Goal: Browse casually: Explore the website without a specific task or goal

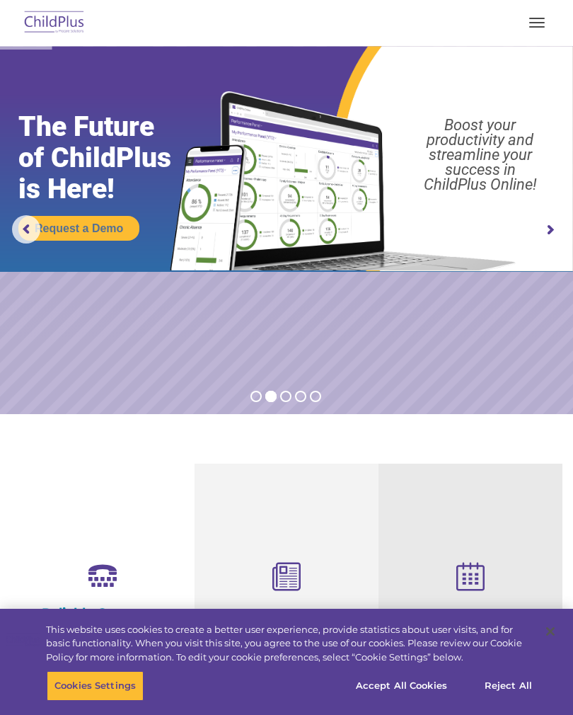
select select "MEDIUM"
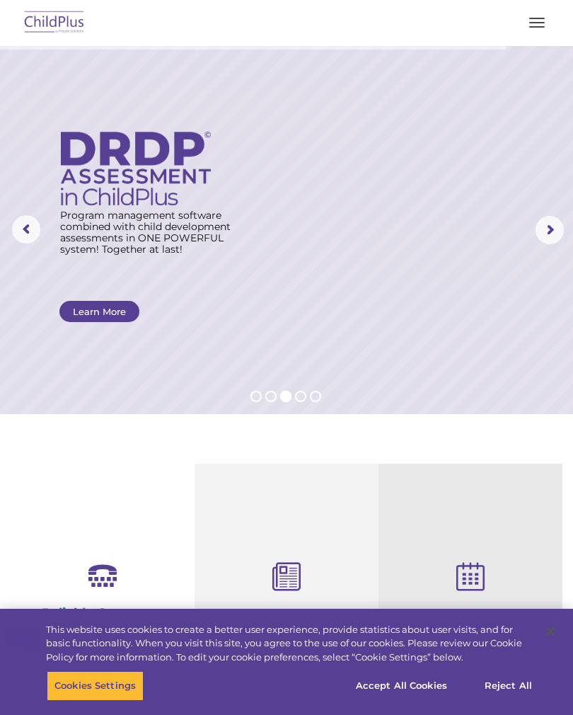
click at [72, 24] on img at bounding box center [54, 22] width 67 height 33
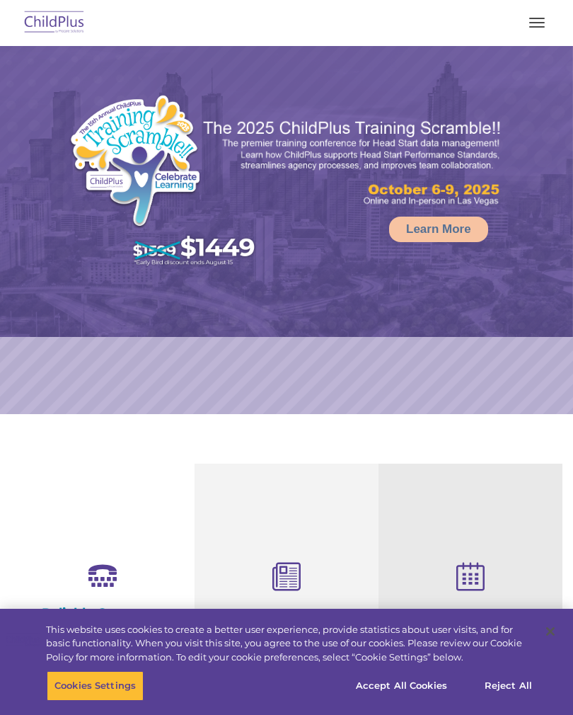
select select "MEDIUM"
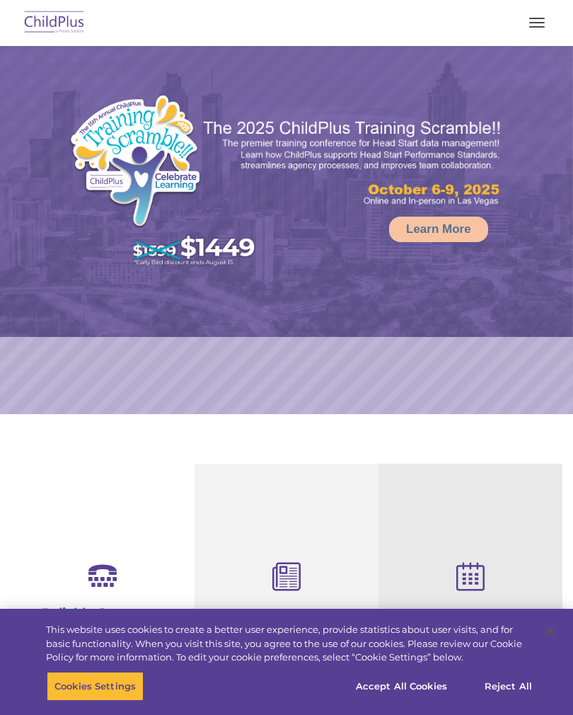
select select "MEDIUM"
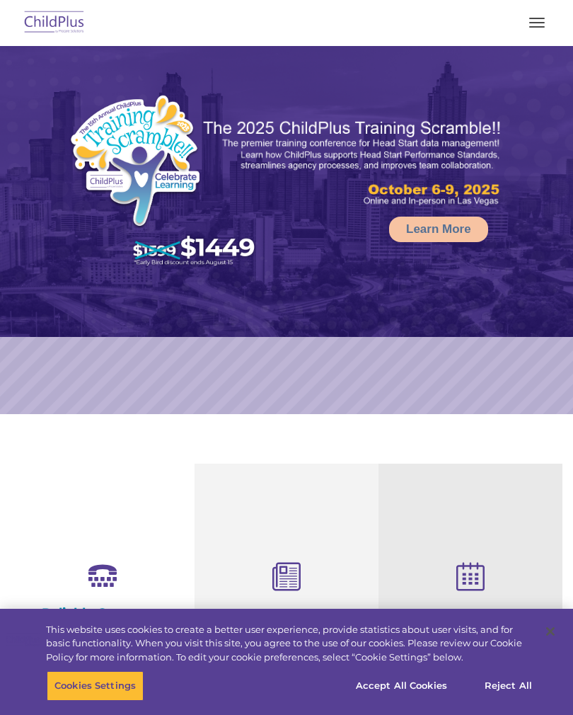
select select "MEDIUM"
click at [534, 18] on span "button" at bounding box center [537, 18] width 16 height 1
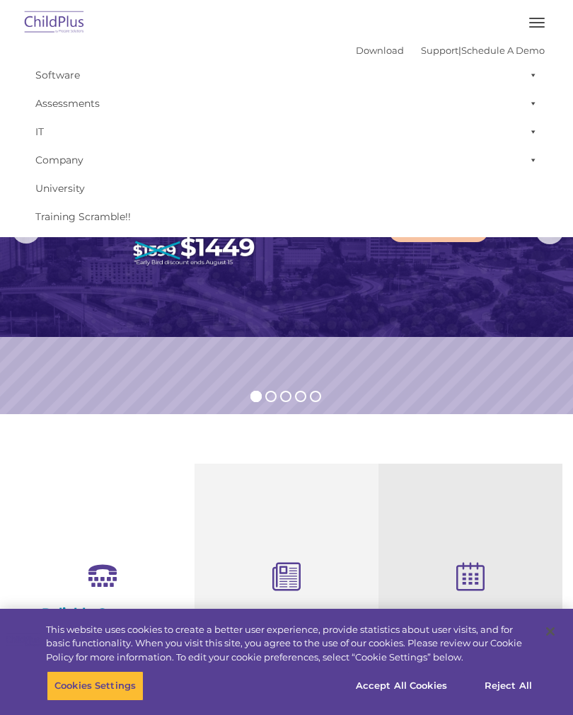
click at [535, 27] on span "button" at bounding box center [537, 26] width 16 height 1
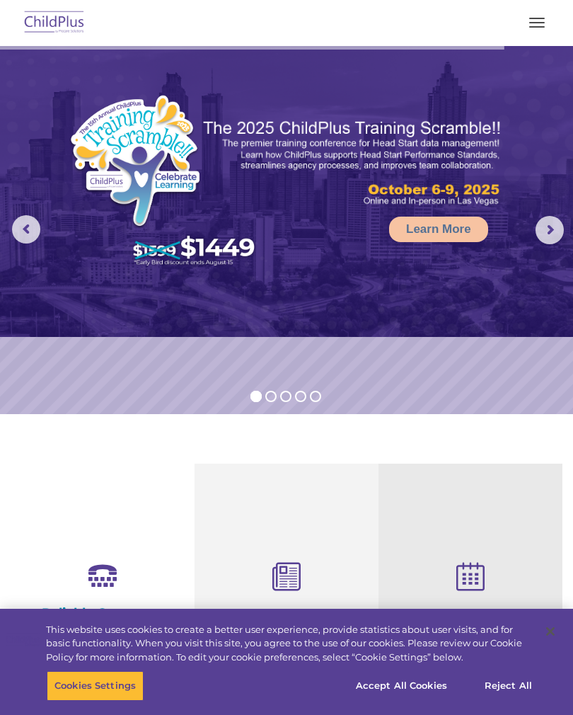
click at [534, 30] on button "button" at bounding box center [537, 22] width 30 height 23
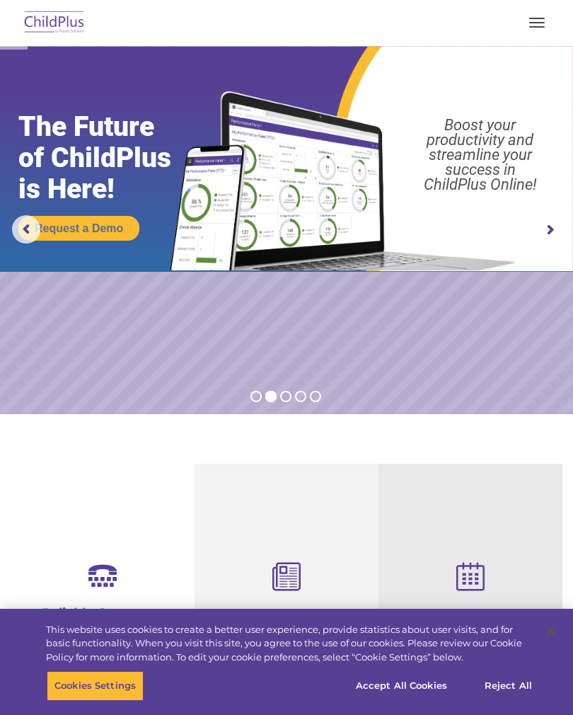
click at [68, 11] on img at bounding box center [54, 22] width 67 height 33
click at [69, 29] on img at bounding box center [54, 22] width 67 height 33
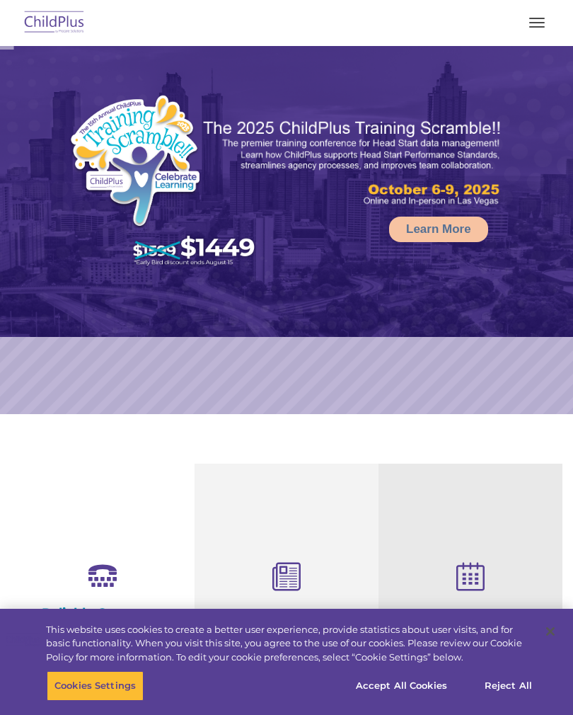
select select "MEDIUM"
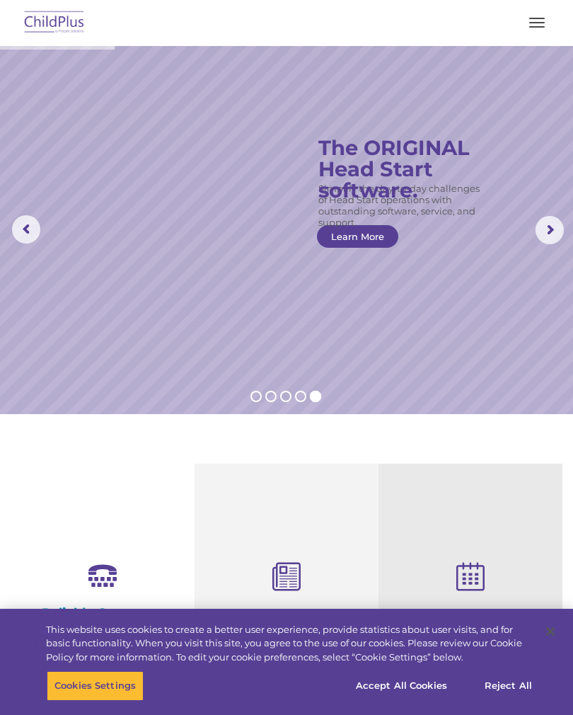
click at [522, 15] on button "button" at bounding box center [537, 22] width 30 height 23
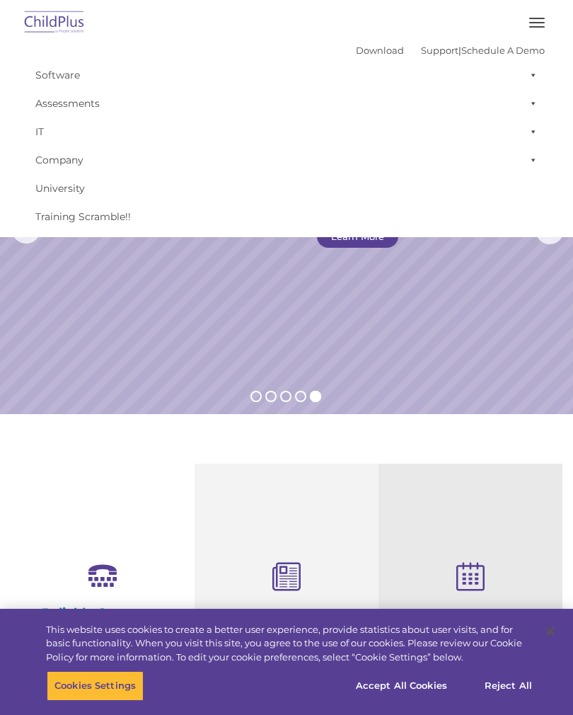
click at [538, 17] on button "button" at bounding box center [537, 22] width 30 height 23
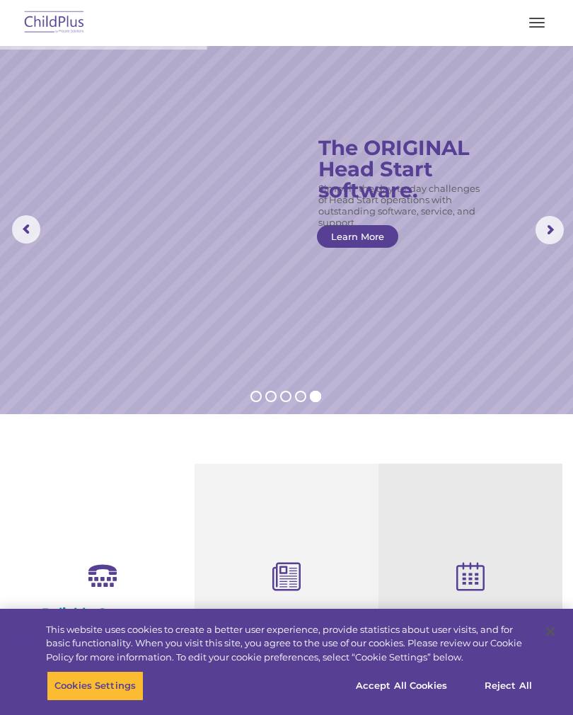
click at [535, 21] on button "button" at bounding box center [537, 22] width 30 height 23
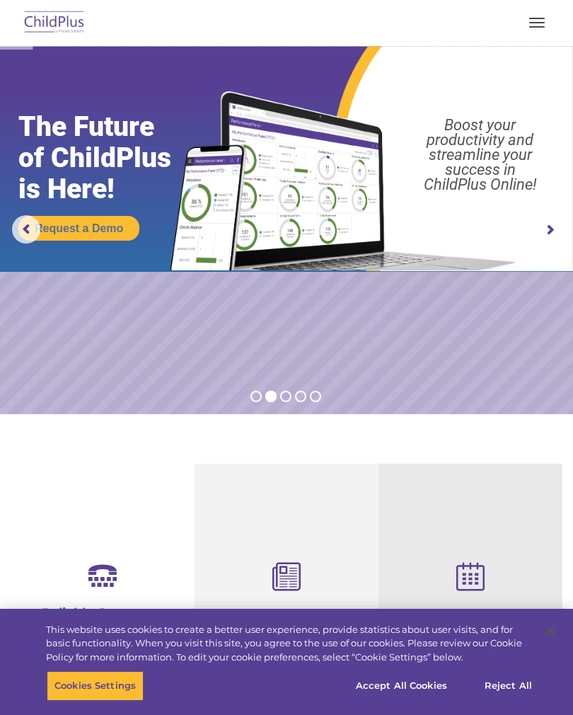
select select "MEDIUM"
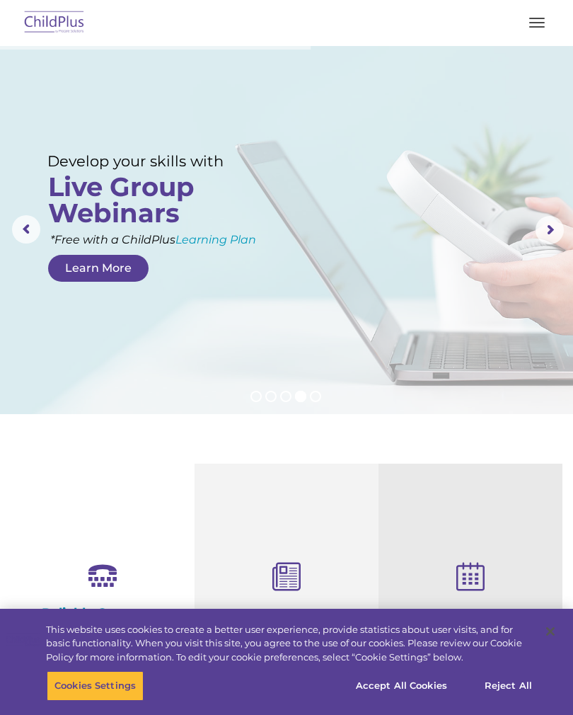
click at [33, 231] on rs-arrow at bounding box center [26, 229] width 28 height 28
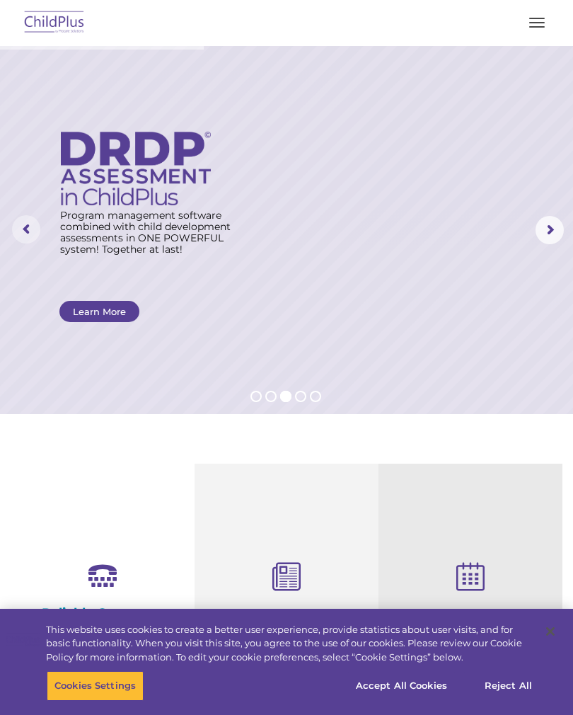
click at [27, 229] on rs-arrow at bounding box center [26, 229] width 28 height 28
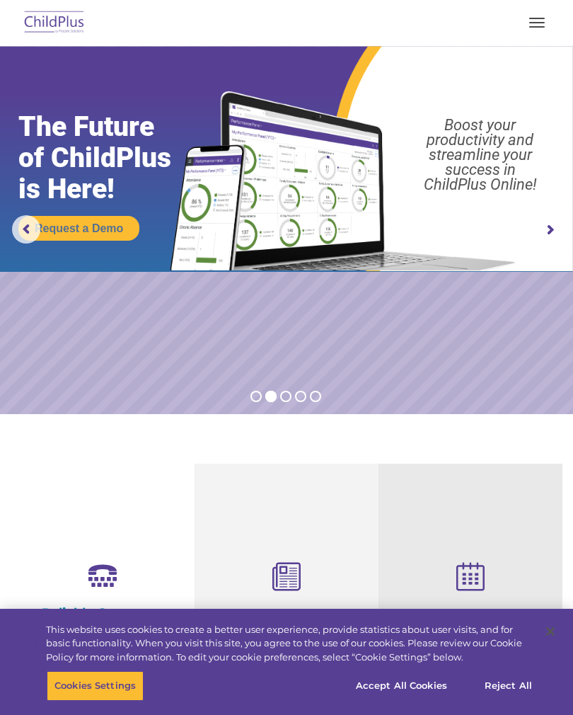
select select "MEDIUM"
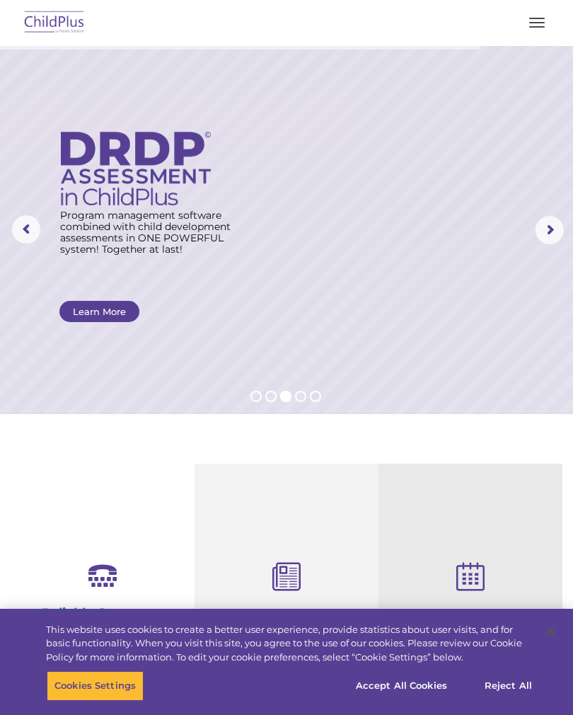
click at [544, 16] on button "button" at bounding box center [537, 22] width 30 height 23
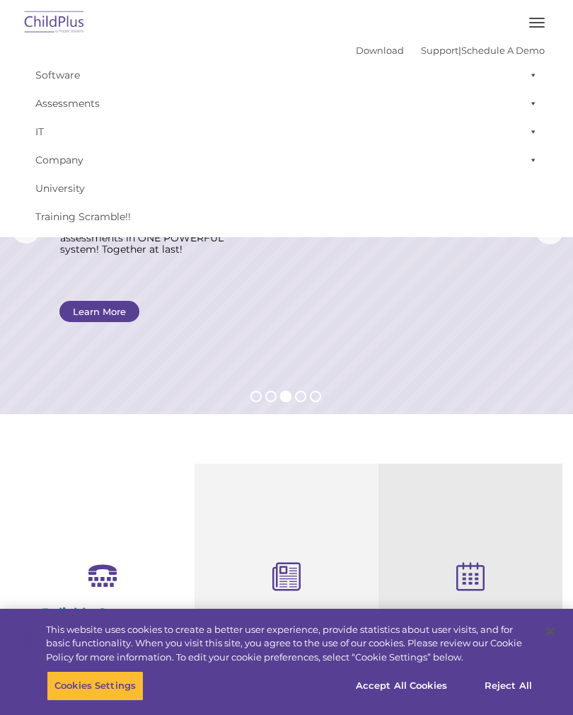
click at [539, 11] on button "button" at bounding box center [537, 22] width 30 height 23
